Goal: Task Accomplishment & Management: Complete application form

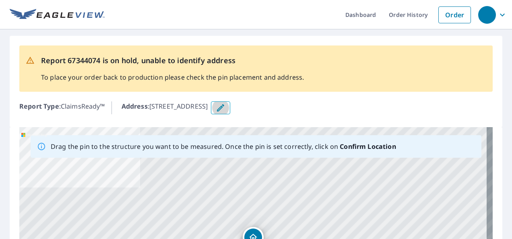
click at [226, 104] on icon "button" at bounding box center [221, 108] width 10 height 10
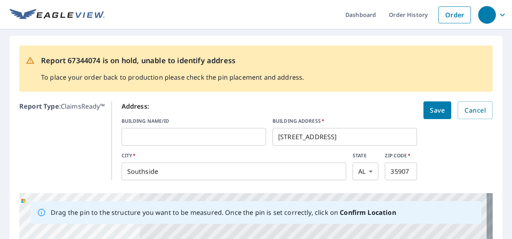
click at [335, 139] on input "[STREET_ADDRESS]" at bounding box center [345, 137] width 145 height 23
type input "4168 Skylark Cir s"
click at [433, 107] on span "Save" at bounding box center [437, 110] width 15 height 11
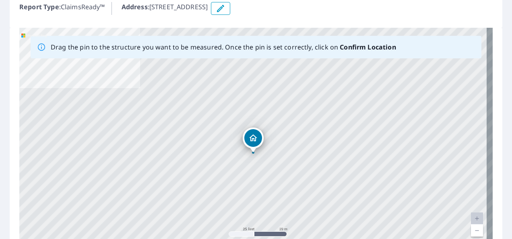
scroll to position [121, 0]
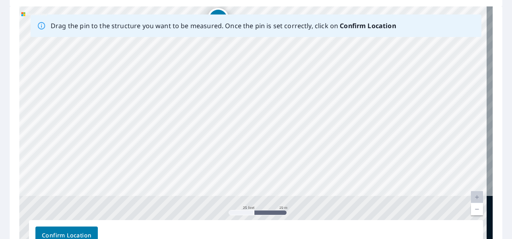
drag, startPoint x: 210, startPoint y: 164, endPoint x: 183, endPoint y: 60, distance: 107.1
click at [183, 60] on div "4168 Skylark Cir s Southside, AL 35907" at bounding box center [256, 132] width 474 height 253
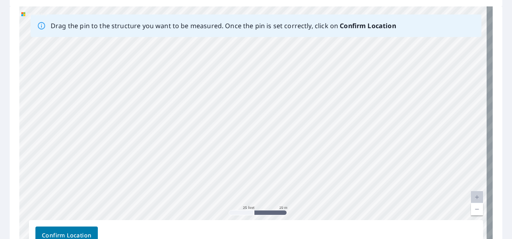
drag, startPoint x: 182, startPoint y: 108, endPoint x: 185, endPoint y: 59, distance: 49.2
click at [185, 59] on div "4168 Skylark Cir s Southside, AL 35907" at bounding box center [256, 132] width 474 height 253
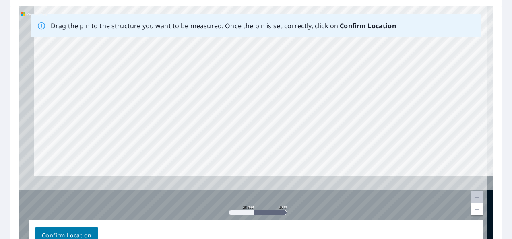
drag, startPoint x: 191, startPoint y: 163, endPoint x: 210, endPoint y: 53, distance: 111.2
click at [210, 53] on div "4168 Skylark Cir s Southside, AL 35907" at bounding box center [256, 132] width 474 height 253
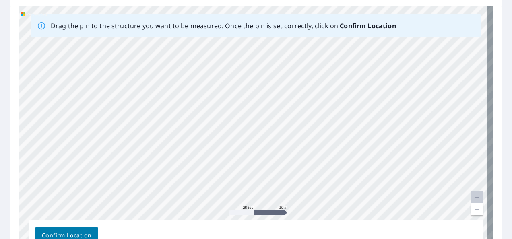
drag, startPoint x: 205, startPoint y: 140, endPoint x: 226, endPoint y: 63, distance: 79.7
click at [226, 63] on div "4168 Skylark Cir s Southside, AL 35907" at bounding box center [256, 132] width 474 height 253
drag, startPoint x: 208, startPoint y: 135, endPoint x: 311, endPoint y: 97, distance: 109.0
click at [311, 97] on div "4168 Skylark Cir s Southside, AL 35907" at bounding box center [256, 132] width 474 height 253
drag, startPoint x: 280, startPoint y: 37, endPoint x: 250, endPoint y: 90, distance: 61.2
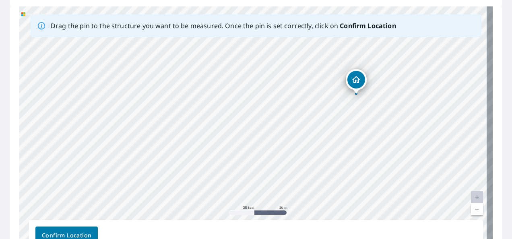
drag, startPoint x: 263, startPoint y: 149, endPoint x: 354, endPoint y: 78, distance: 115.1
click at [354, 78] on div "4168 Skylark Cir s Southside, AL 35907" at bounding box center [256, 132] width 474 height 253
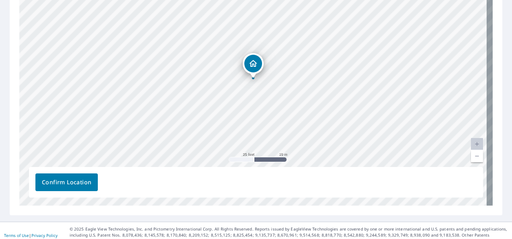
scroll to position [177, 0]
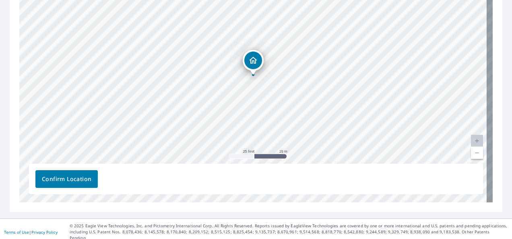
click at [59, 178] on span "Confirm Location" at bounding box center [67, 179] width 50 height 10
click at [46, 179] on span "Confirm Location" at bounding box center [67, 180] width 50 height 10
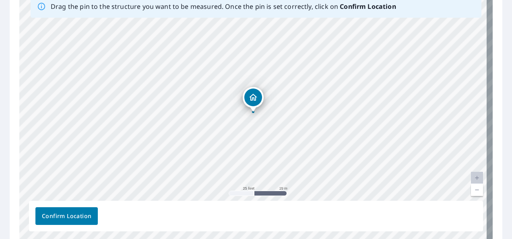
scroll to position [161, 0]
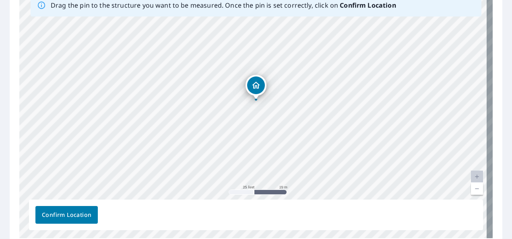
drag, startPoint x: 249, startPoint y: 98, endPoint x: 252, endPoint y: 87, distance: 11.6
click at [252, 87] on div "4168 Skylark Cir s Southside, AL 35907" at bounding box center [256, 112] width 474 height 253
click at [81, 213] on span "Confirm Location" at bounding box center [67, 215] width 50 height 10
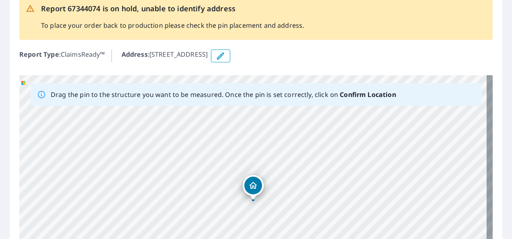
scroll to position [0, 0]
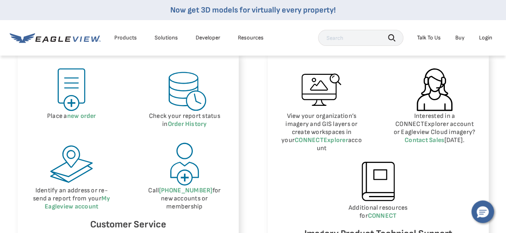
scroll to position [403, 0]
